Goal: Check status: Check status

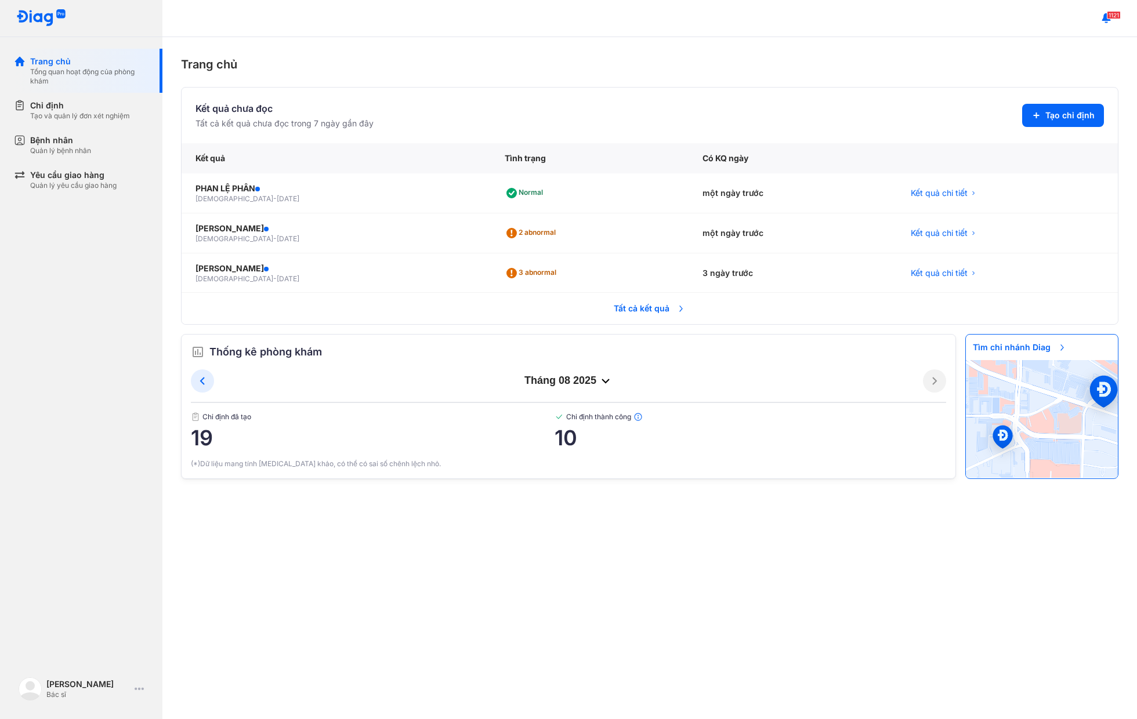
click at [656, 85] on div "Trang chủ Kết quả chưa đọc Tất cả kết quả chưa đọc trong 7 ngày gần đây Tạo chỉ…" at bounding box center [649, 378] width 974 height 682
click at [36, 120] on div "Tạo và quản lý đơn xét nghiệm" at bounding box center [80, 115] width 100 height 9
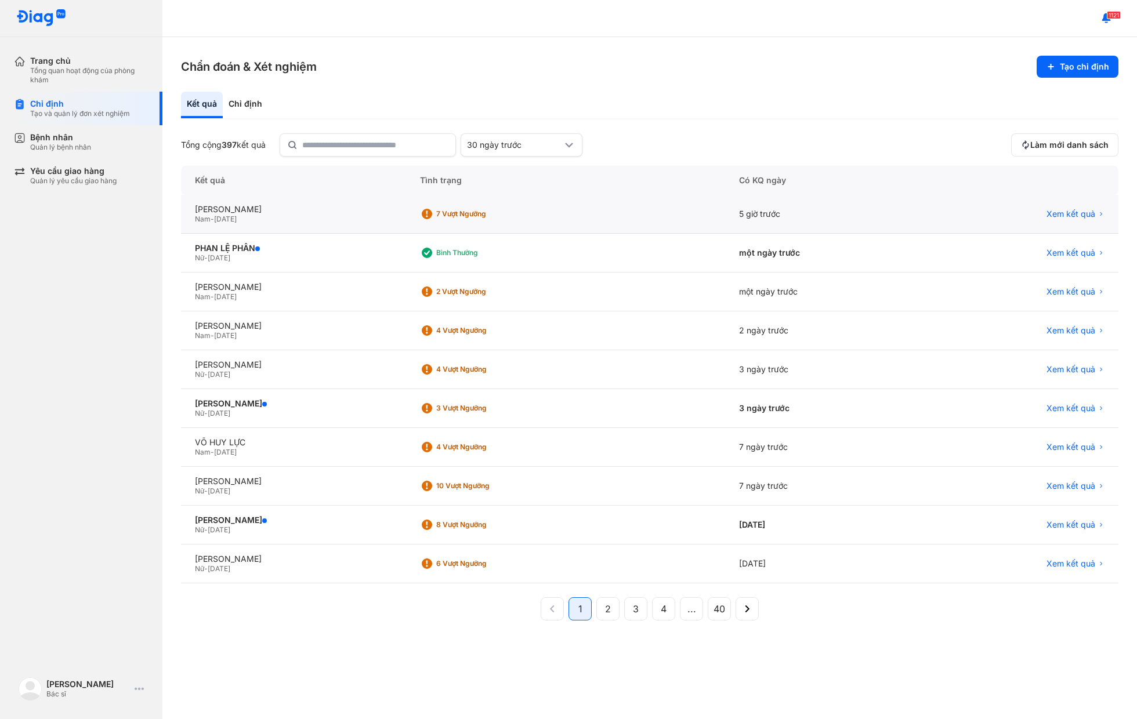
click at [392, 219] on div "Nam - [DATE]" at bounding box center [293, 219] width 197 height 9
